Goal: Information Seeking & Learning: Find specific page/section

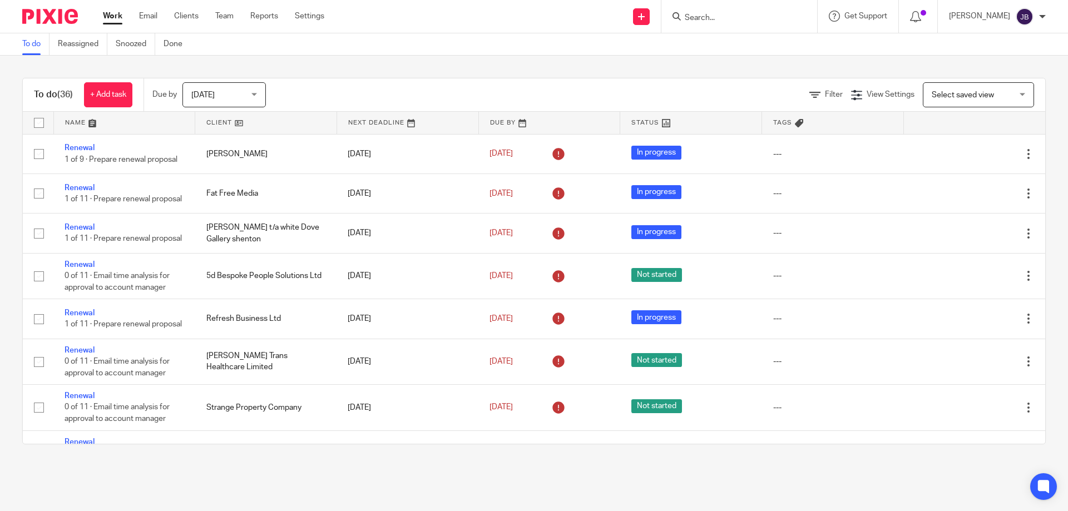
click at [710, 16] on input "Search" at bounding box center [733, 18] width 100 height 10
click at [735, 16] on input "Search" at bounding box center [733, 18] width 100 height 10
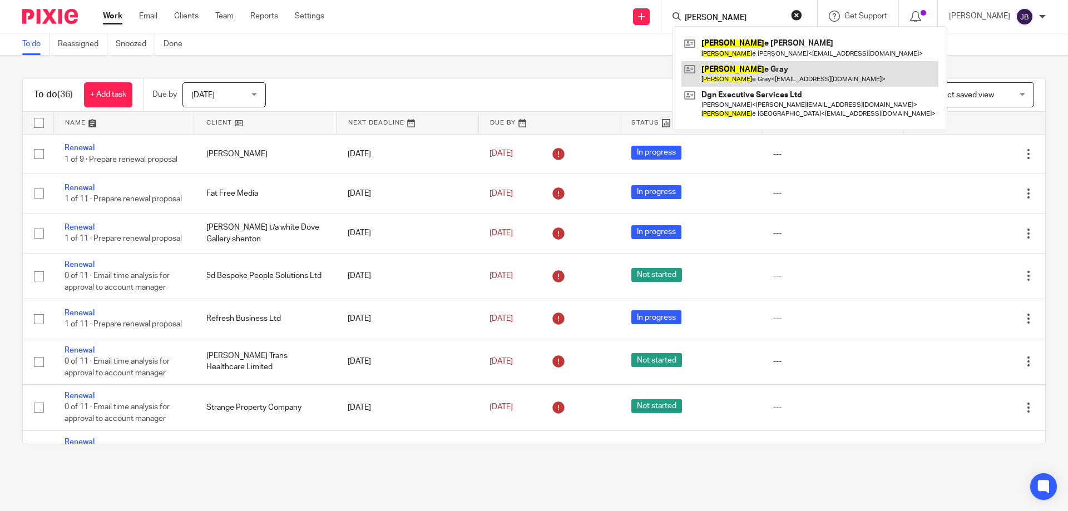
type input "catherin"
click at [746, 71] on link at bounding box center [809, 74] width 257 height 26
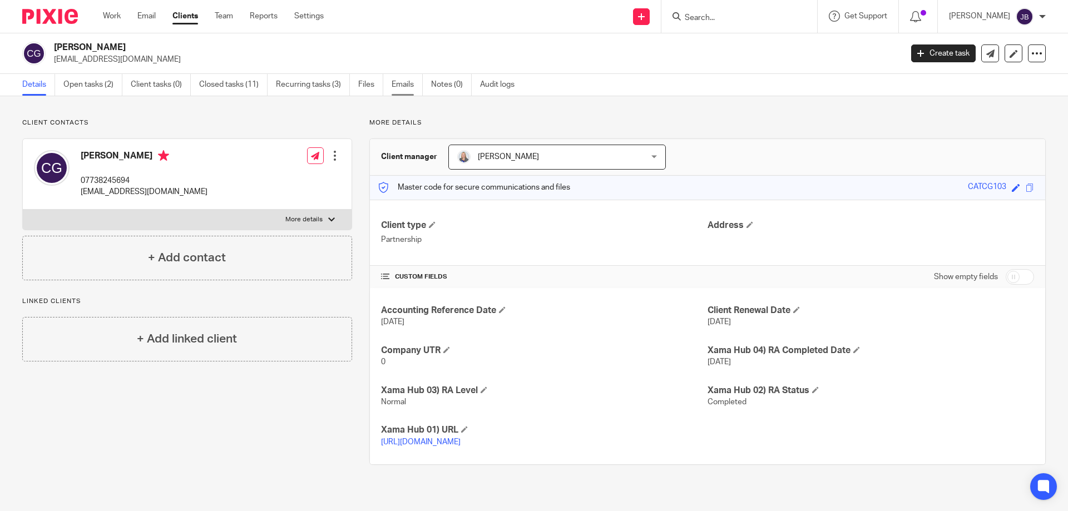
click at [416, 82] on link "Emails" at bounding box center [407, 85] width 31 height 22
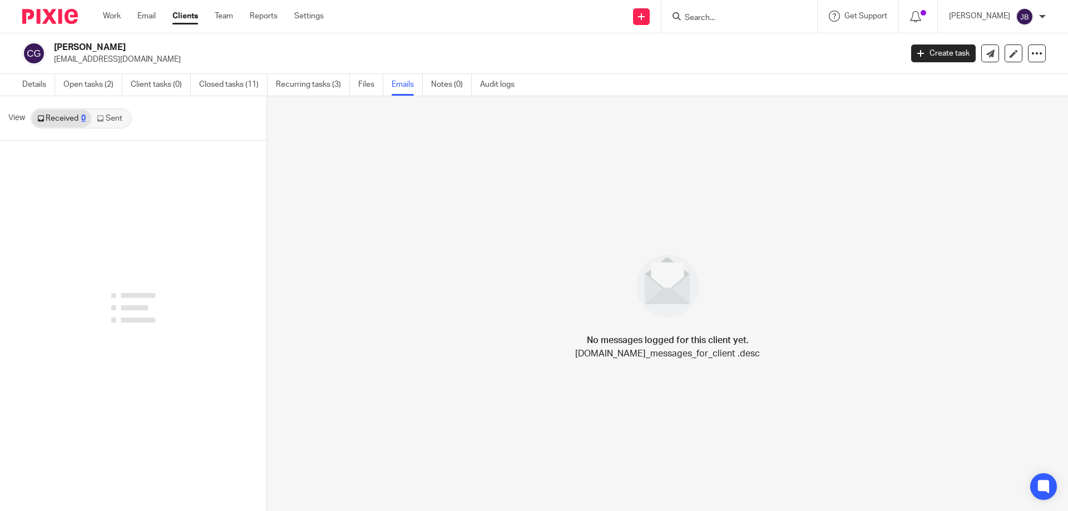
click at [110, 112] on link "Sent" at bounding box center [110, 119] width 39 height 18
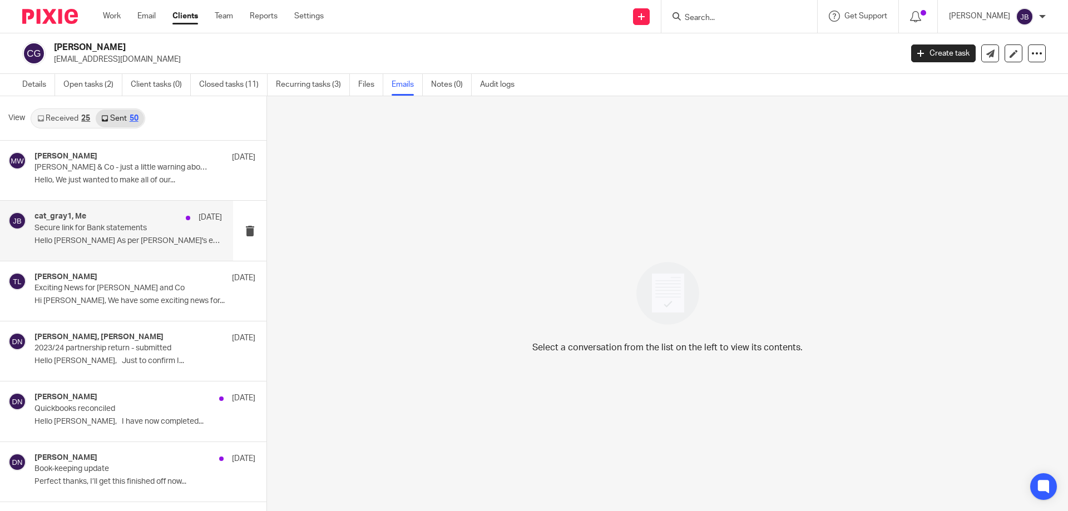
click at [72, 231] on p "Secure link for Bank statements" at bounding box center [109, 228] width 150 height 9
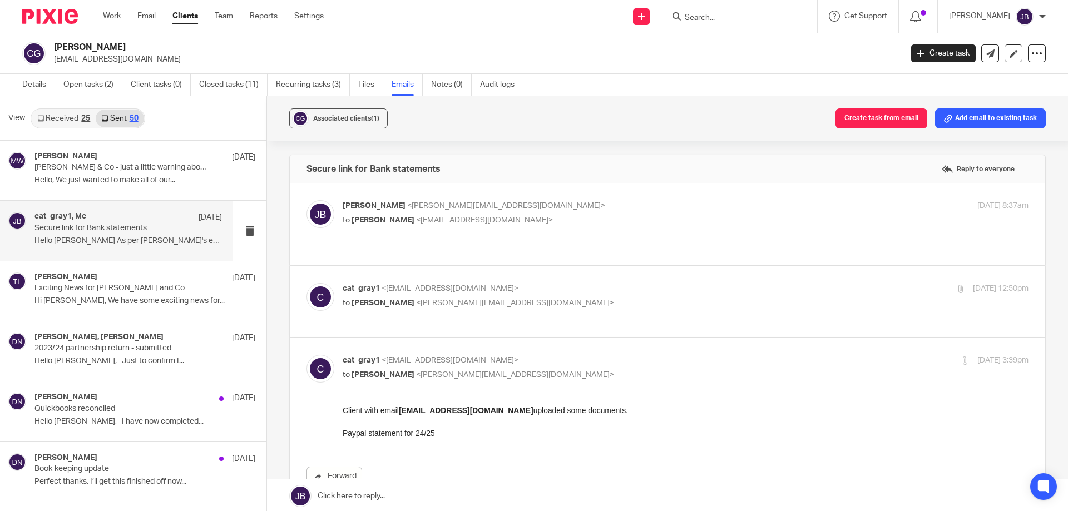
click at [452, 222] on span "<cat_gray1@hotmail.com>" at bounding box center [484, 220] width 137 height 8
checkbox input "true"
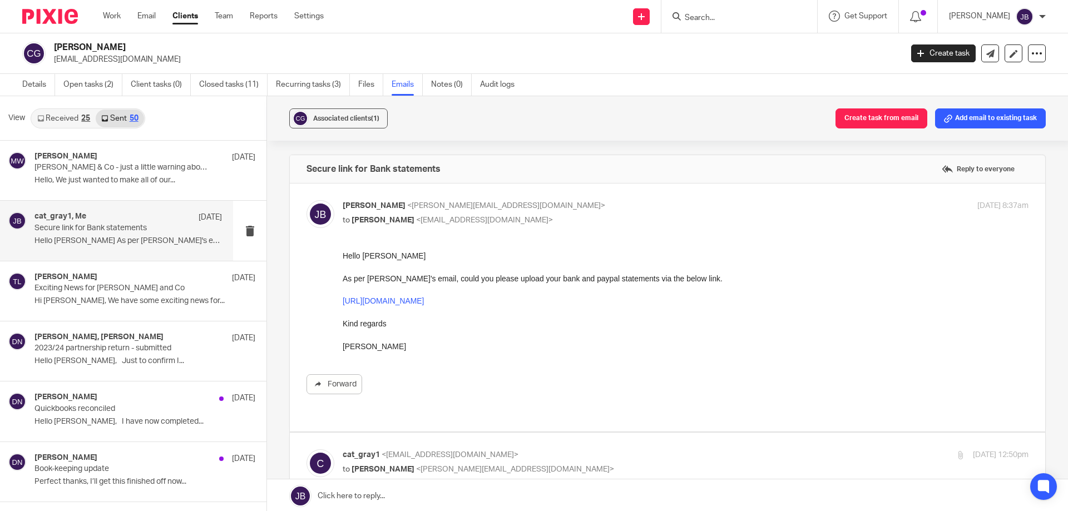
scroll to position [56, 0]
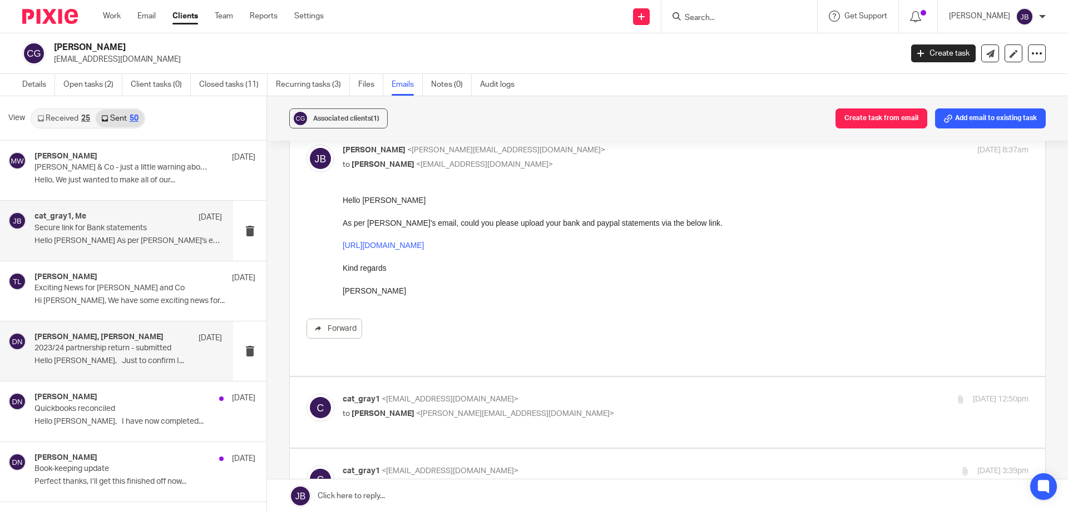
click at [88, 358] on p "Hello Catherine, Just to confirm I..." at bounding box center [127, 360] width 187 height 9
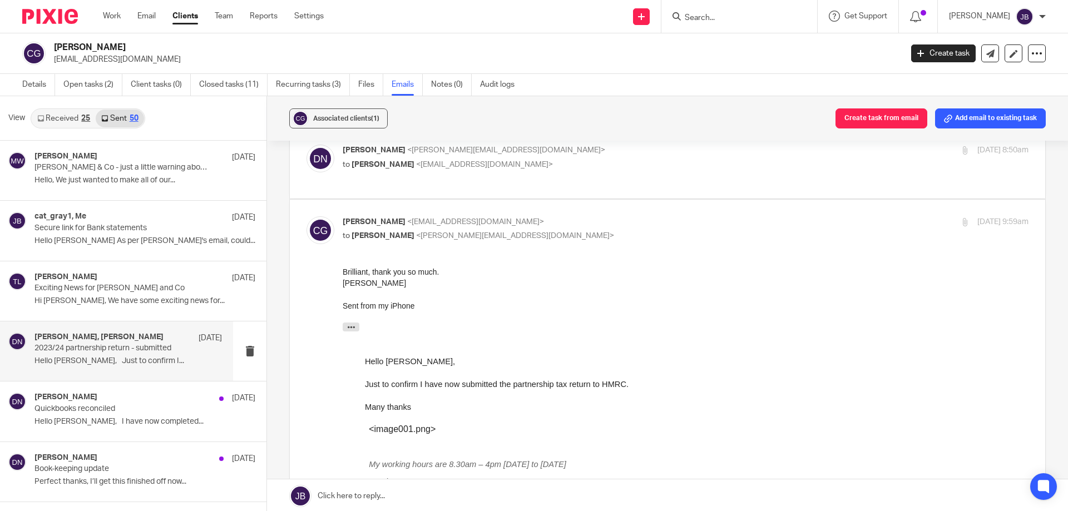
scroll to position [111, 0]
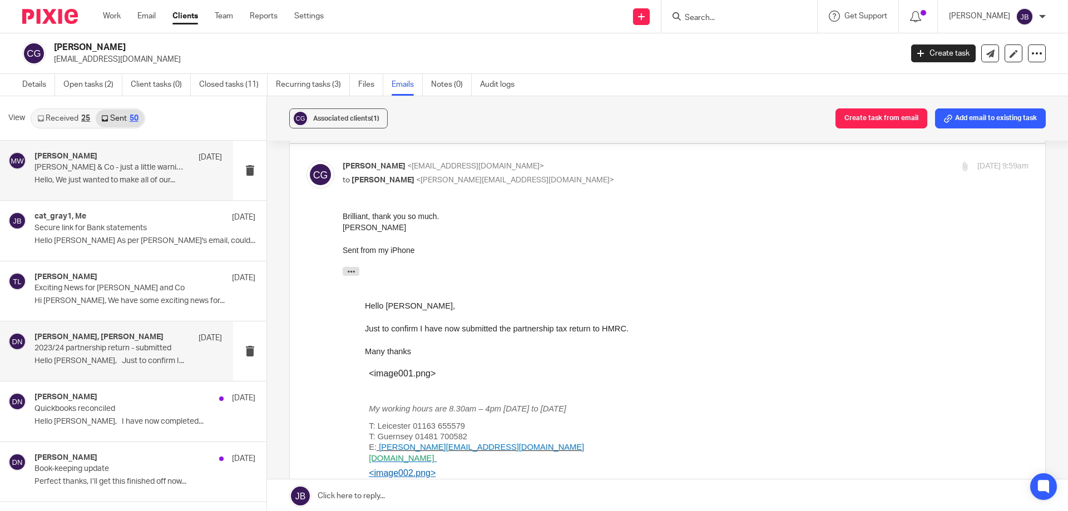
click at [80, 172] on p "Lilley & Co - just a little warning about Xero software billing scam emails cir…" at bounding box center [109, 167] width 150 height 9
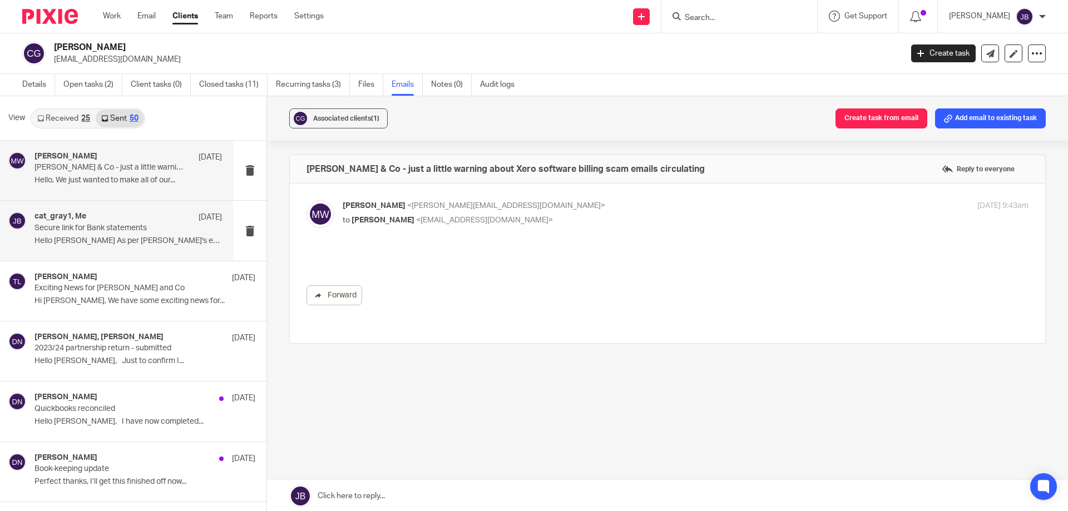
scroll to position [0, 0]
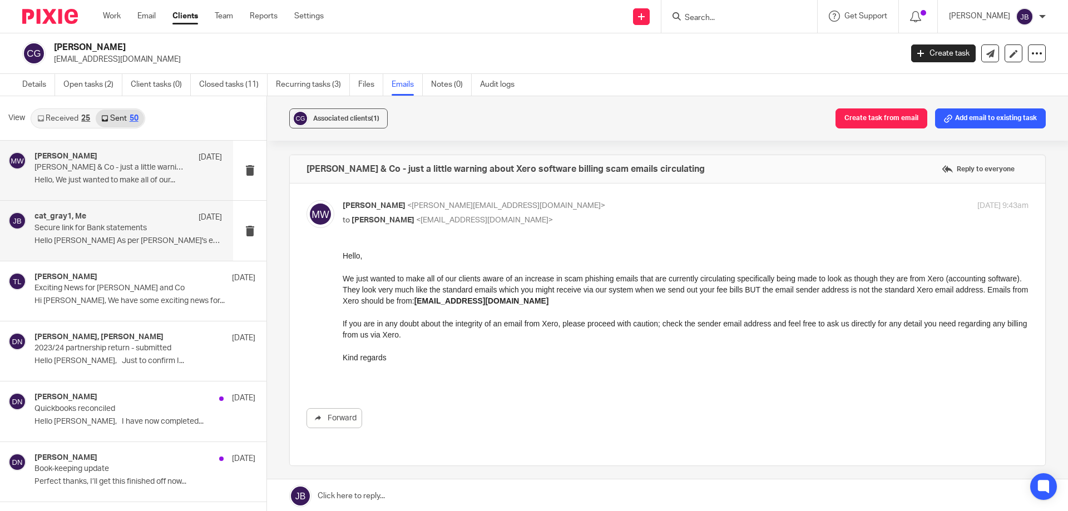
click at [88, 239] on p "Hello Catherine As per Debbie's email, could..." at bounding box center [127, 240] width 187 height 9
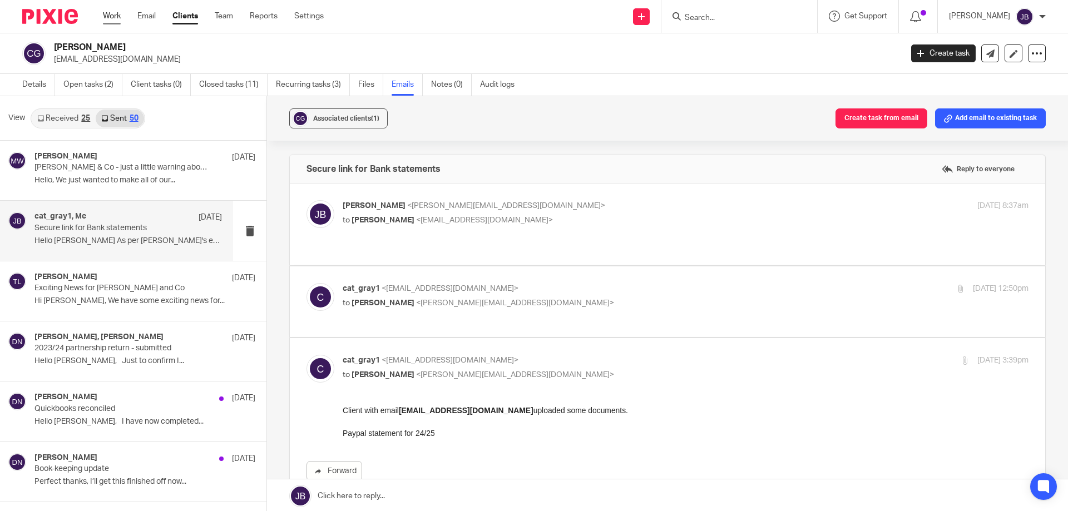
click at [121, 12] on link "Work" at bounding box center [112, 16] width 18 height 11
